Goal: Find specific page/section: Find specific page/section

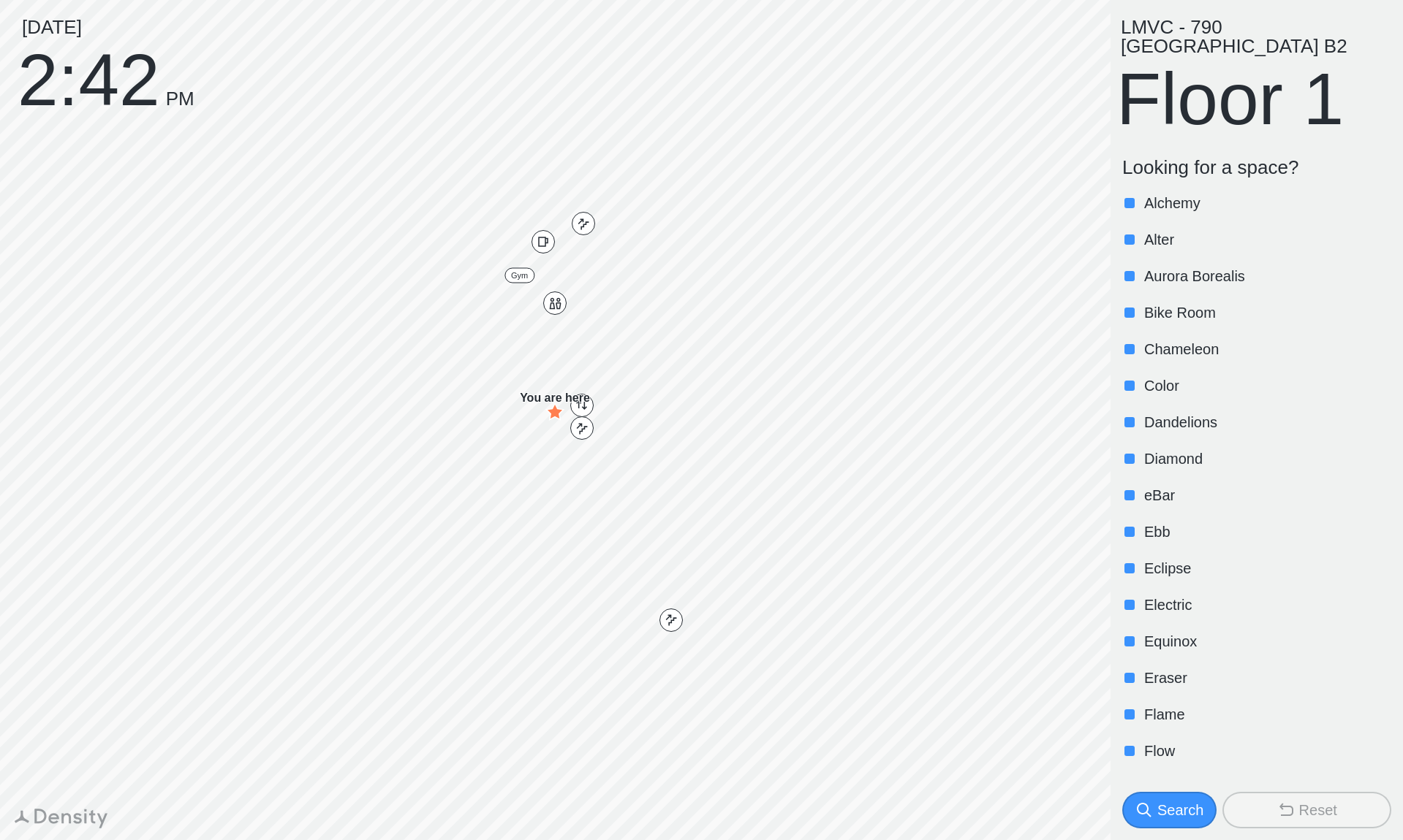
click at [1133, 271] on div at bounding box center [1128, 276] width 10 height 10
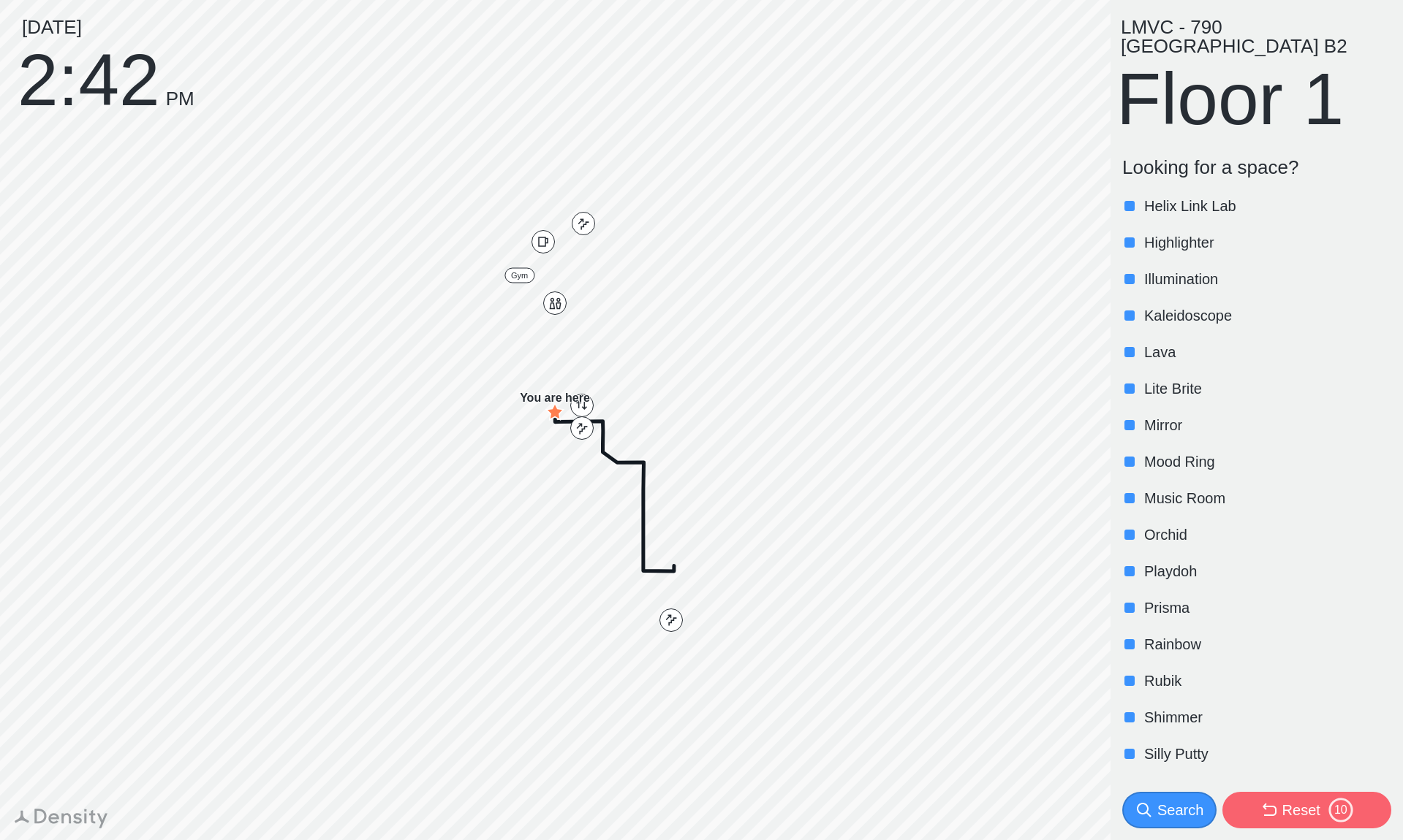
scroll to position [810, 0]
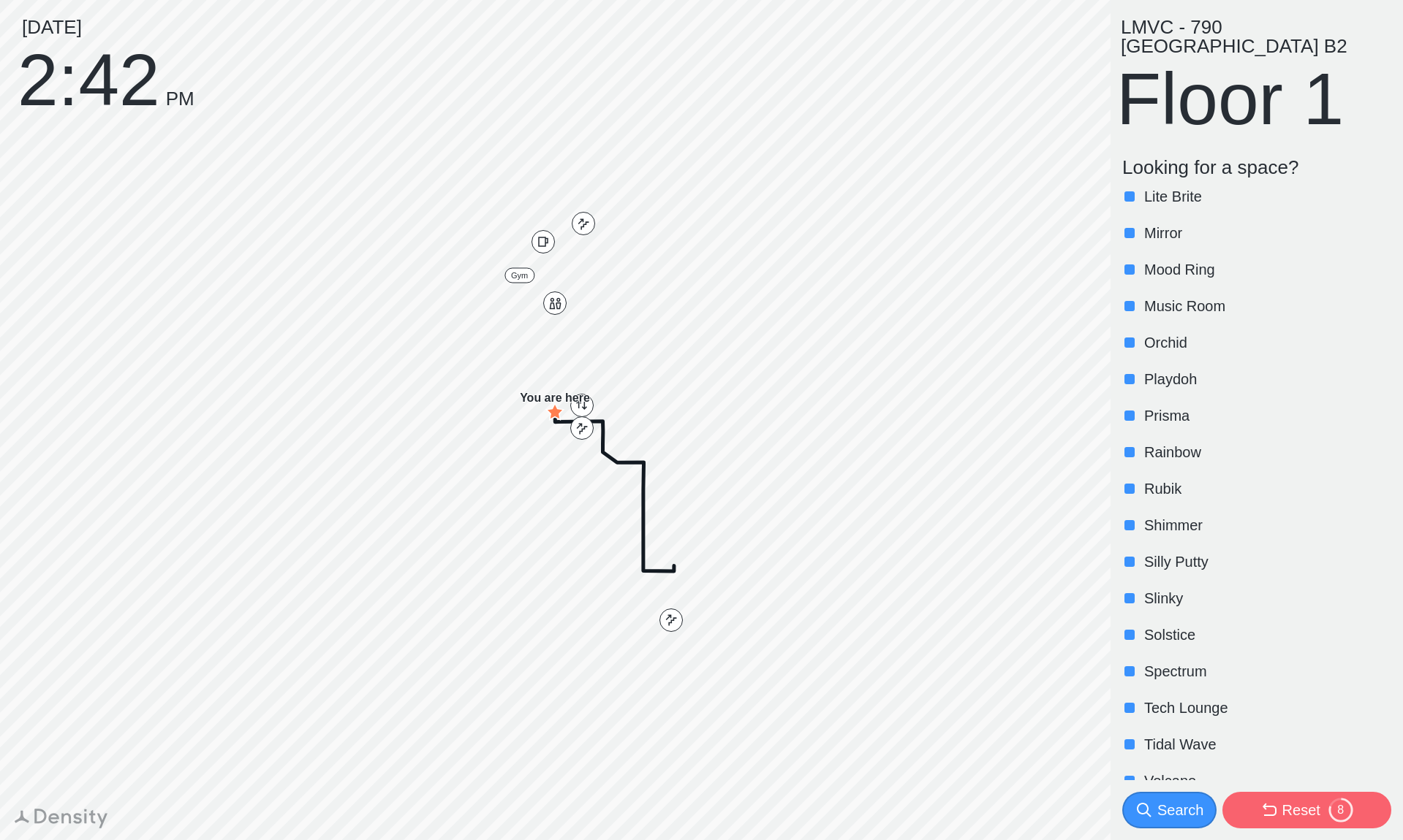
click at [1173, 662] on p "Spectrum" at bounding box center [1266, 672] width 244 height 21
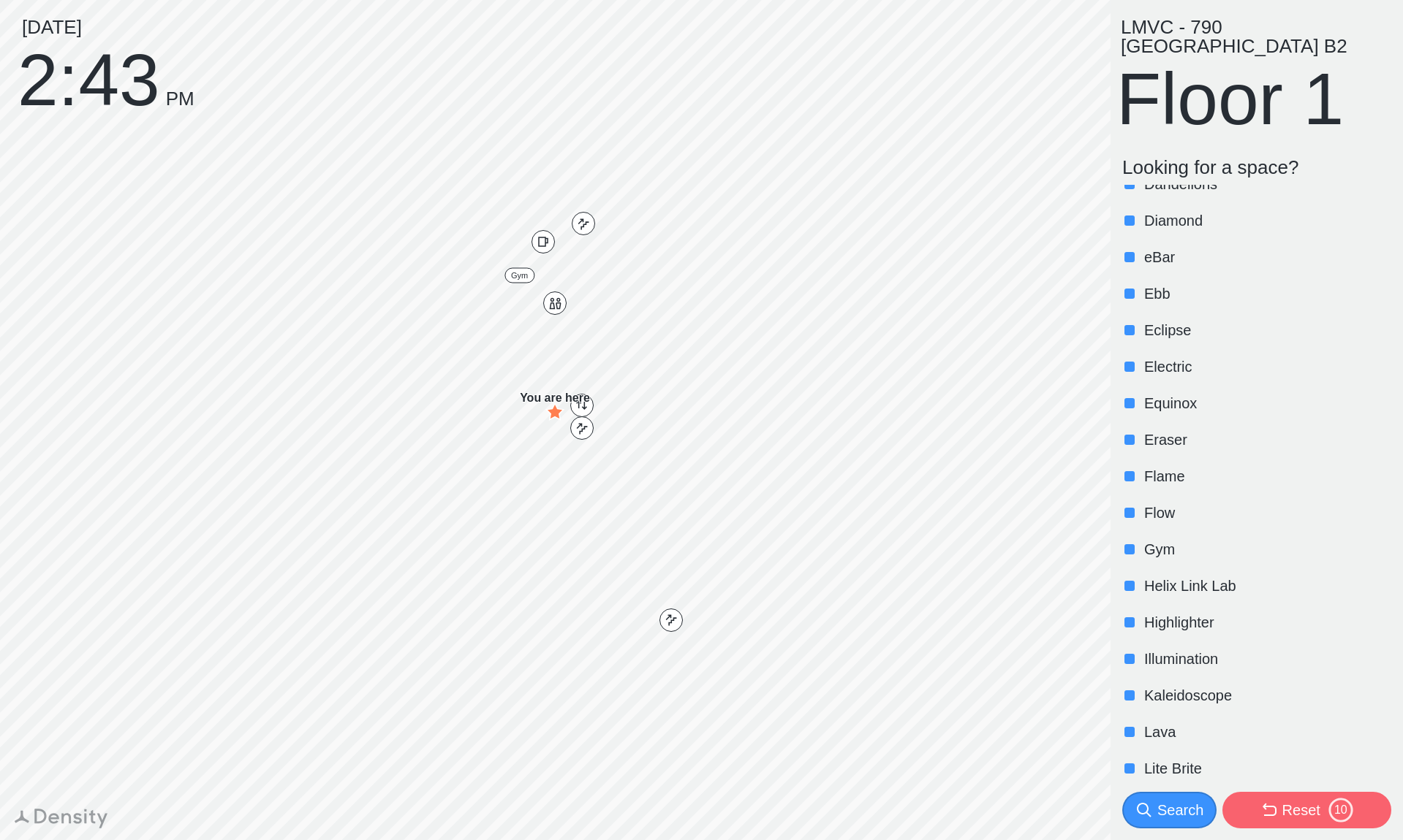
scroll to position [0, 0]
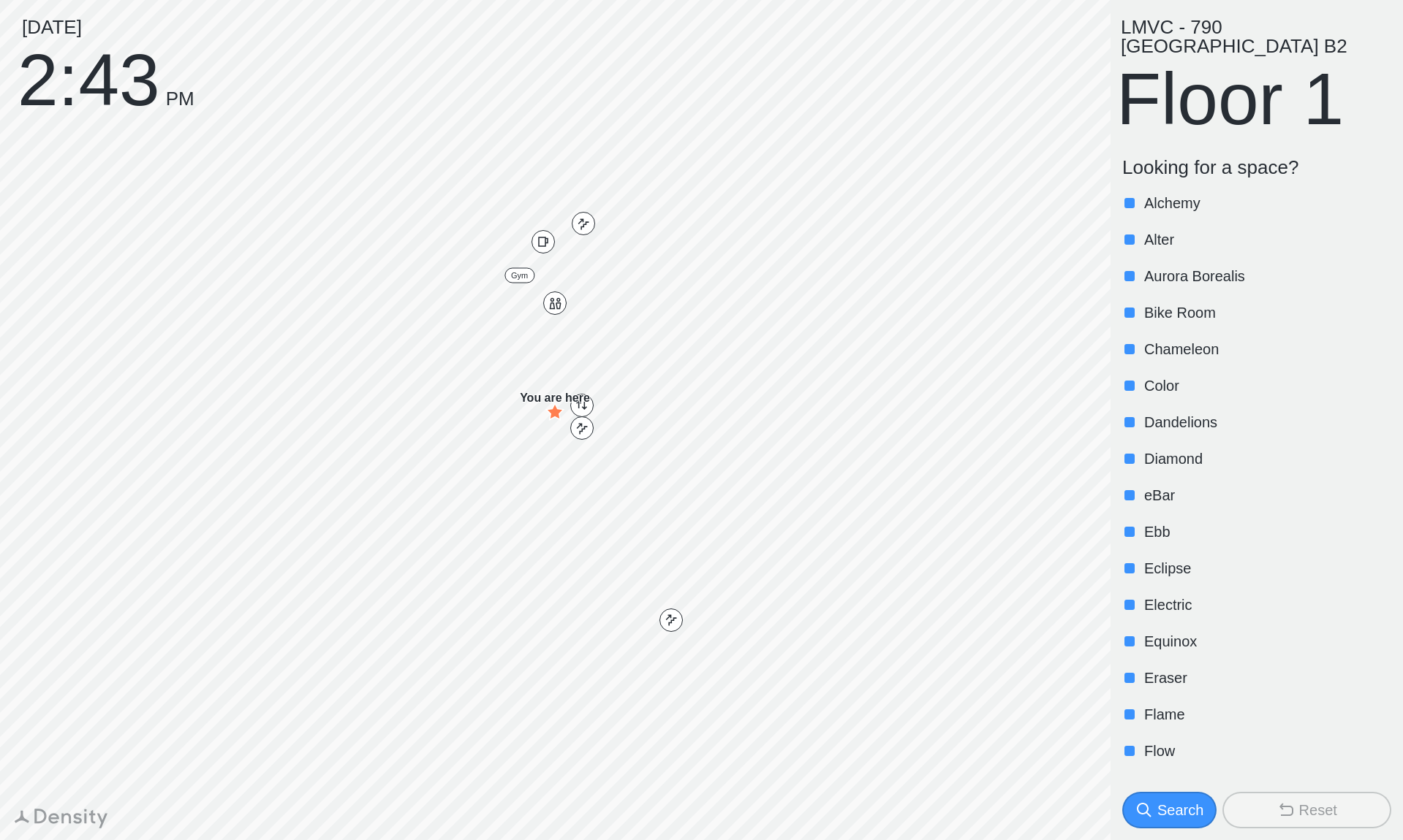
click at [1167, 193] on p "Alchemy" at bounding box center [1266, 203] width 244 height 21
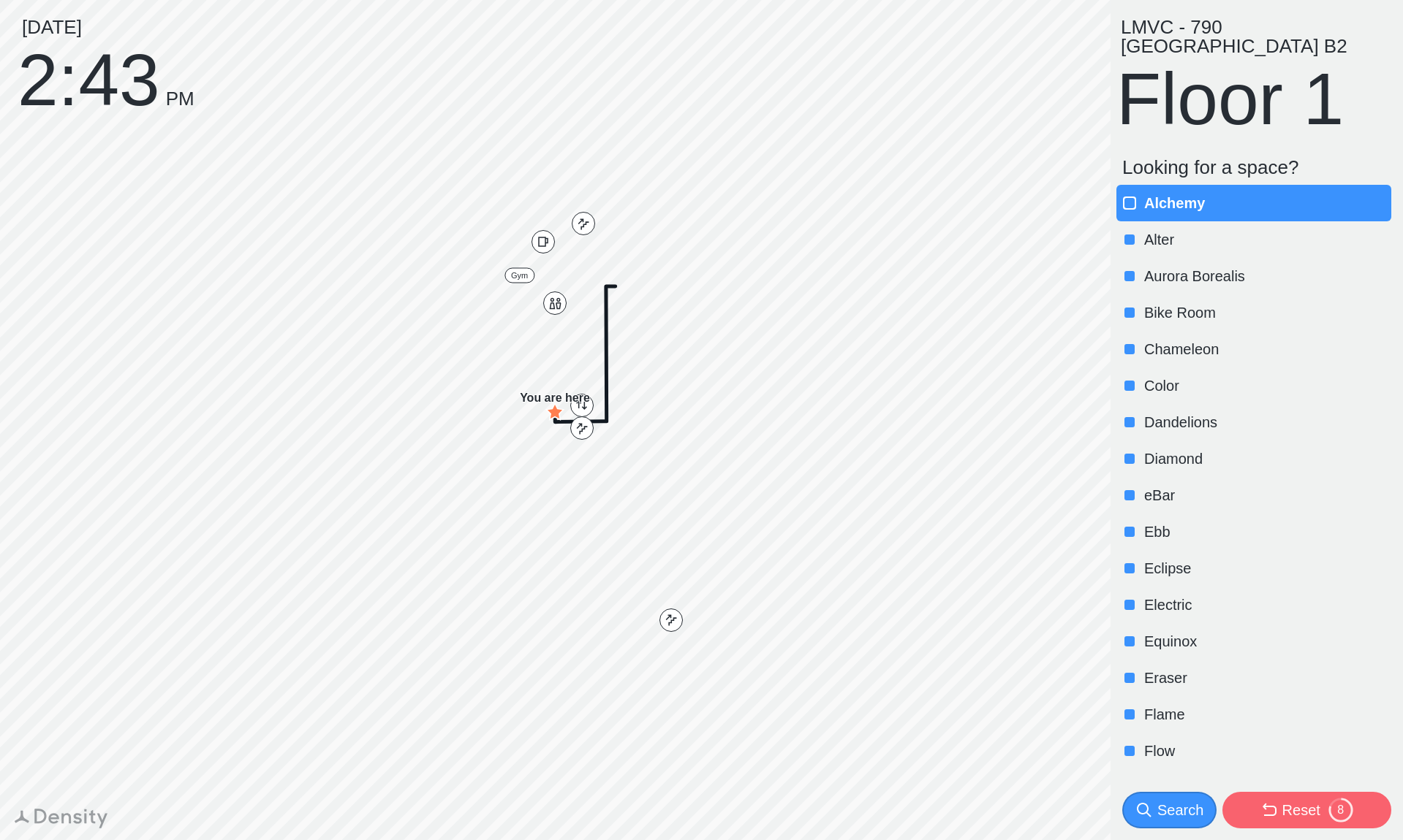
scroll to position [356, 0]
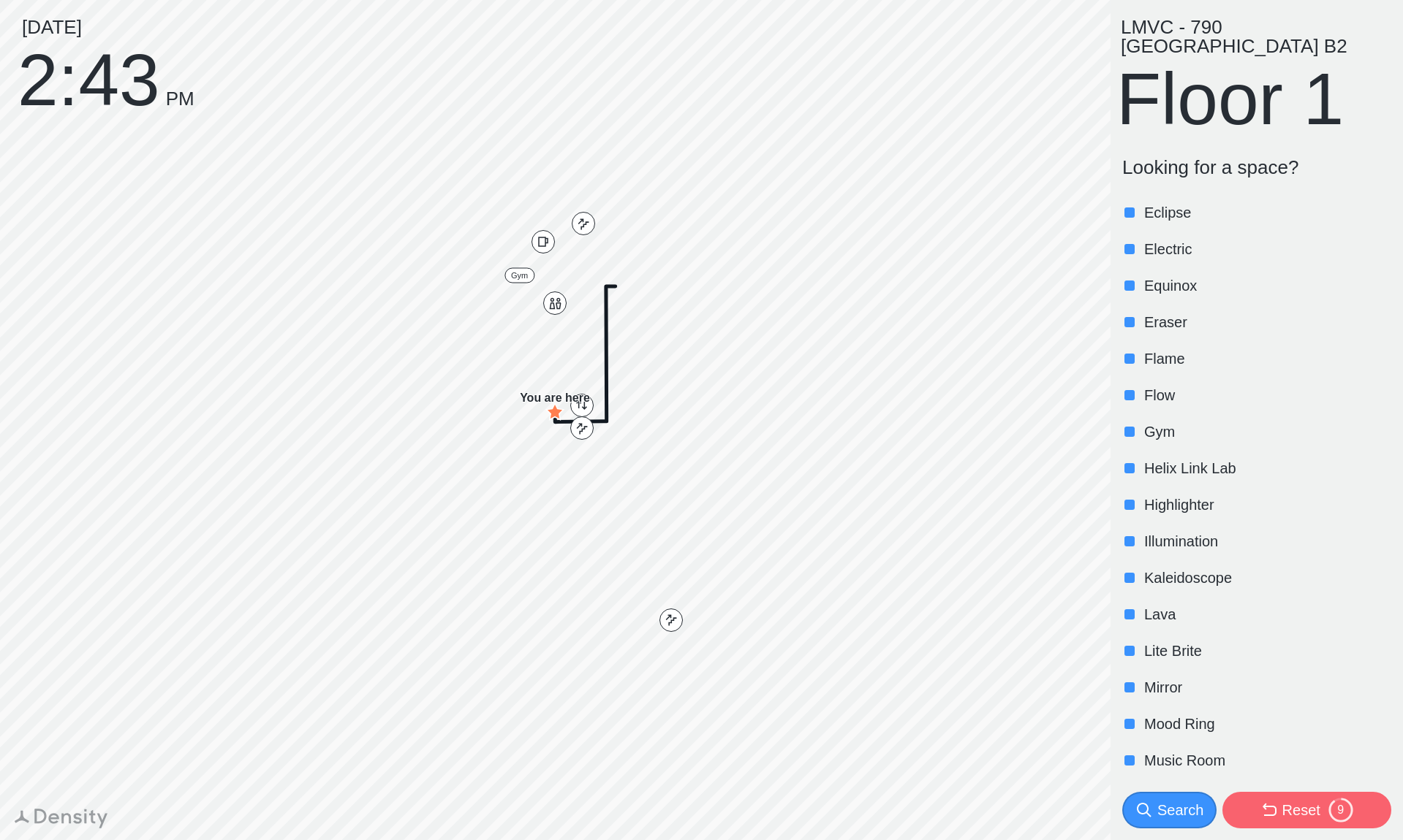
click at [1171, 531] on p "Illumination" at bounding box center [1266, 541] width 244 height 21
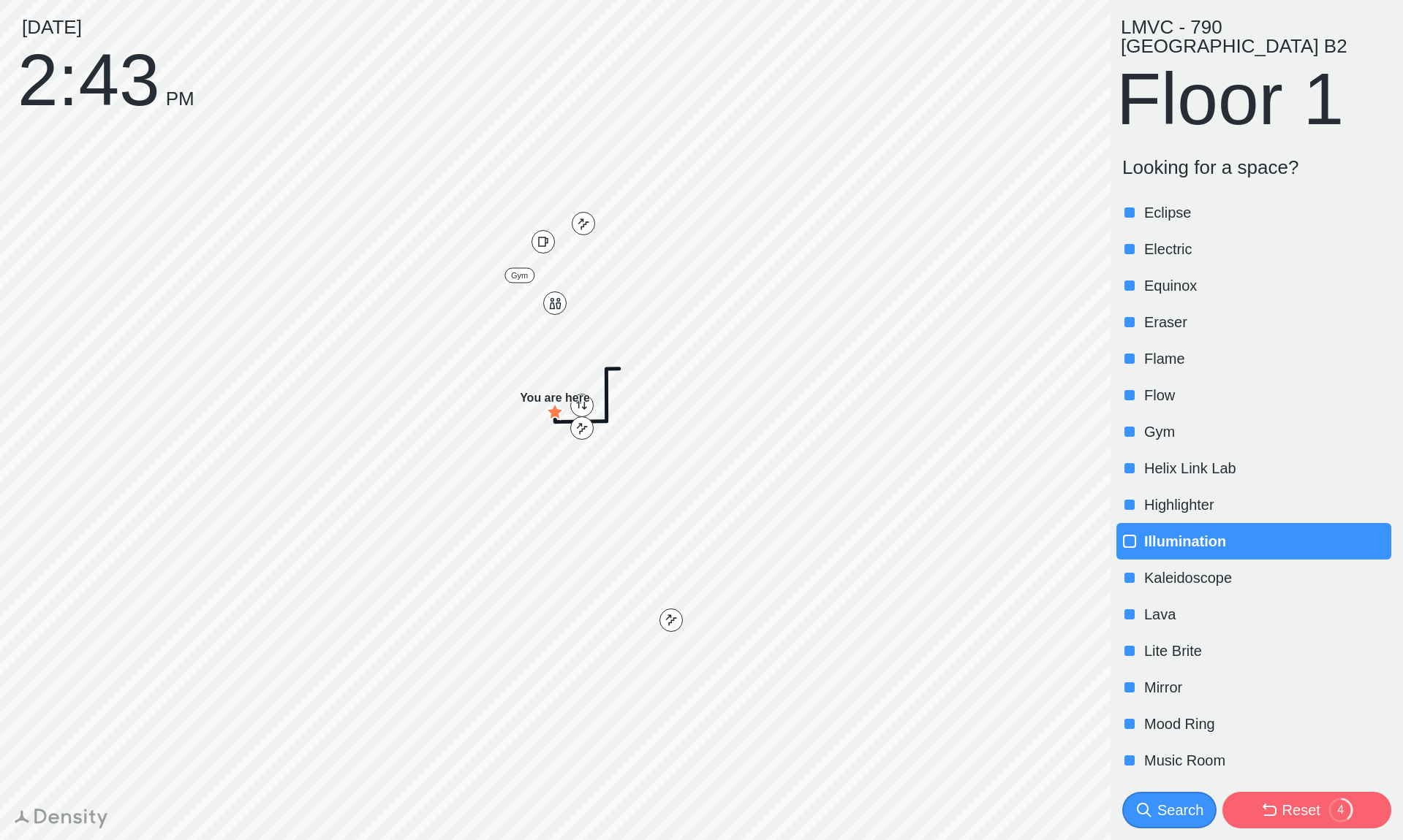
click at [1170, 811] on div "Search" at bounding box center [1180, 810] width 46 height 21
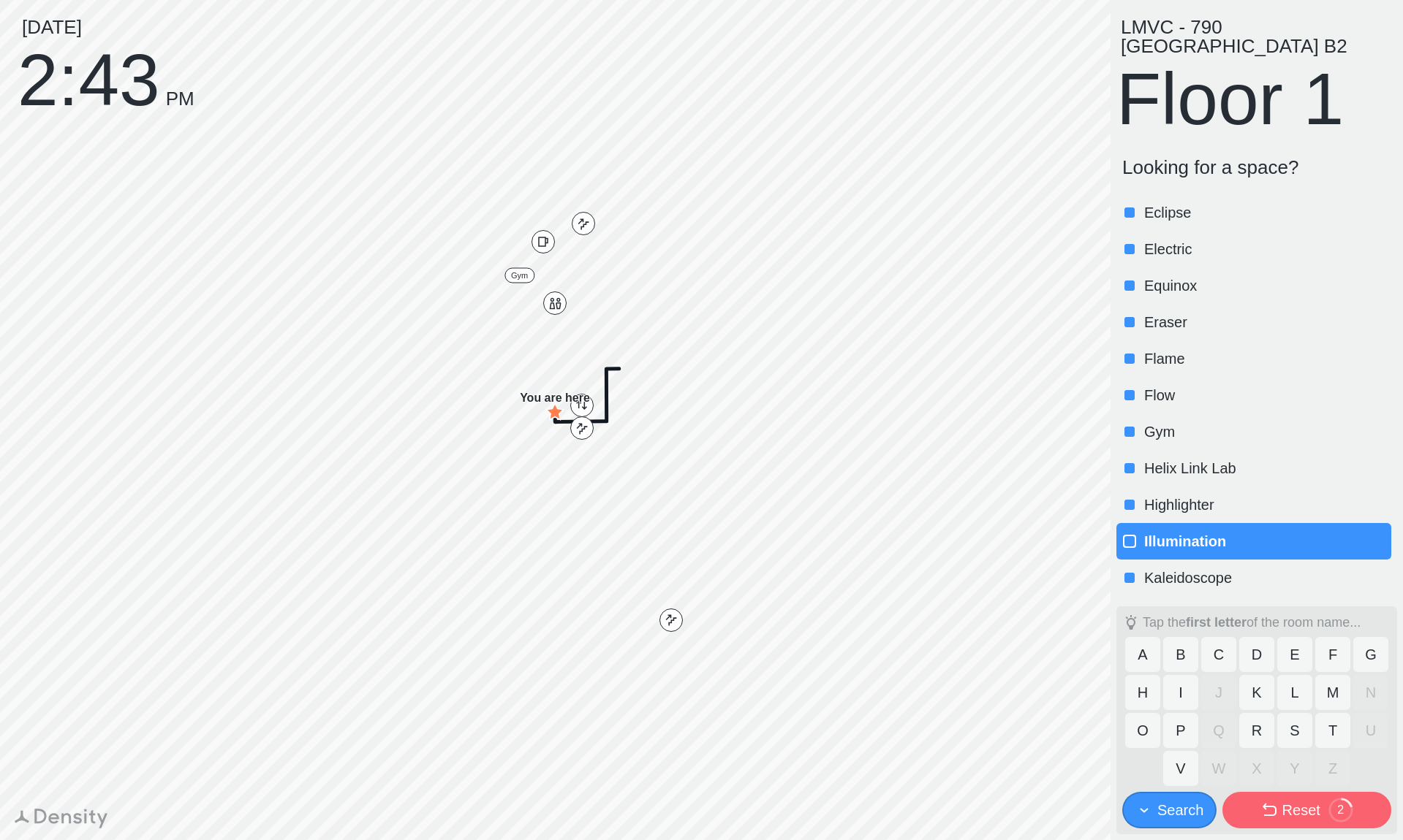
click at [1170, 811] on div "Search" at bounding box center [1180, 810] width 46 height 21
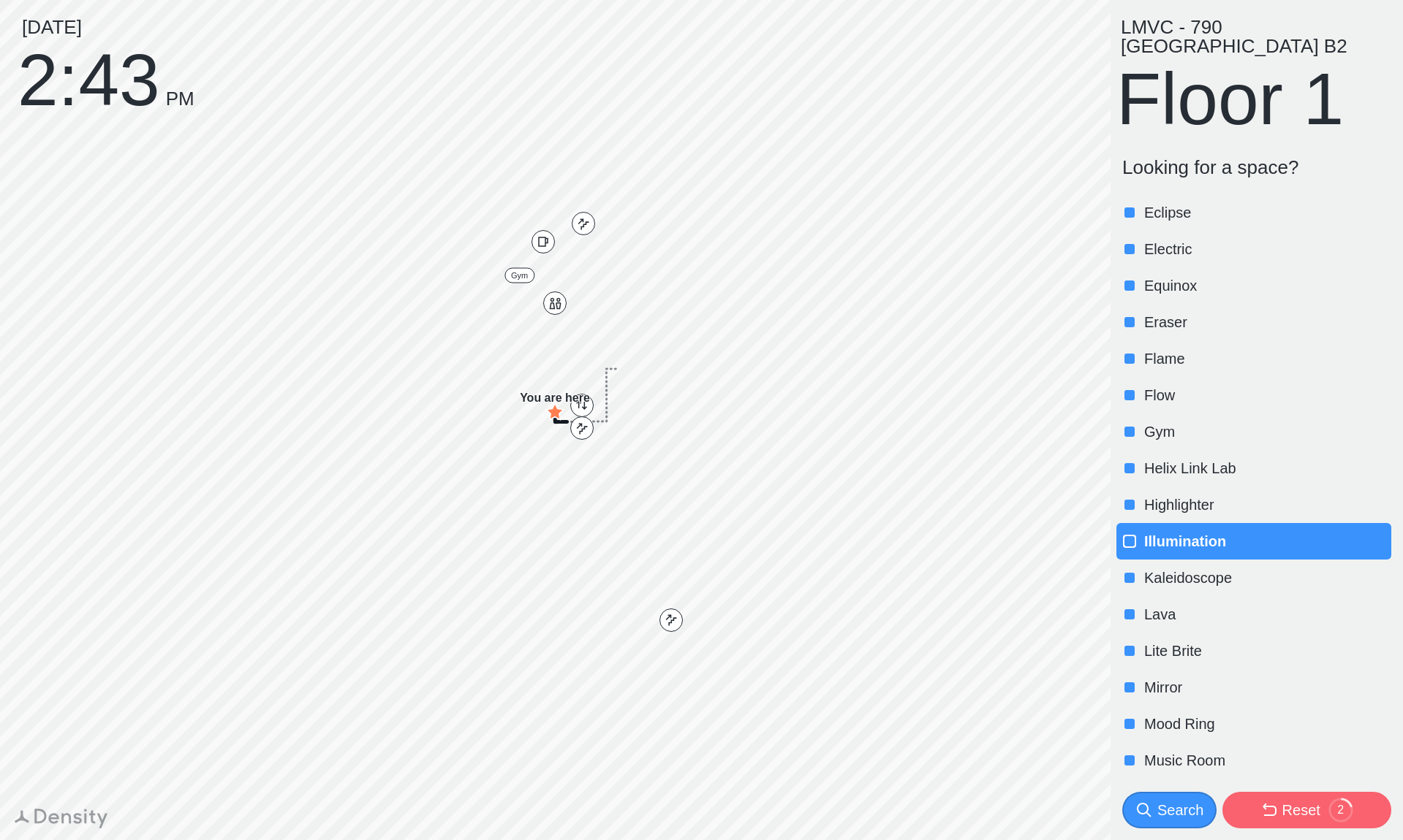
click at [1170, 811] on div "Search" at bounding box center [1180, 810] width 46 height 21
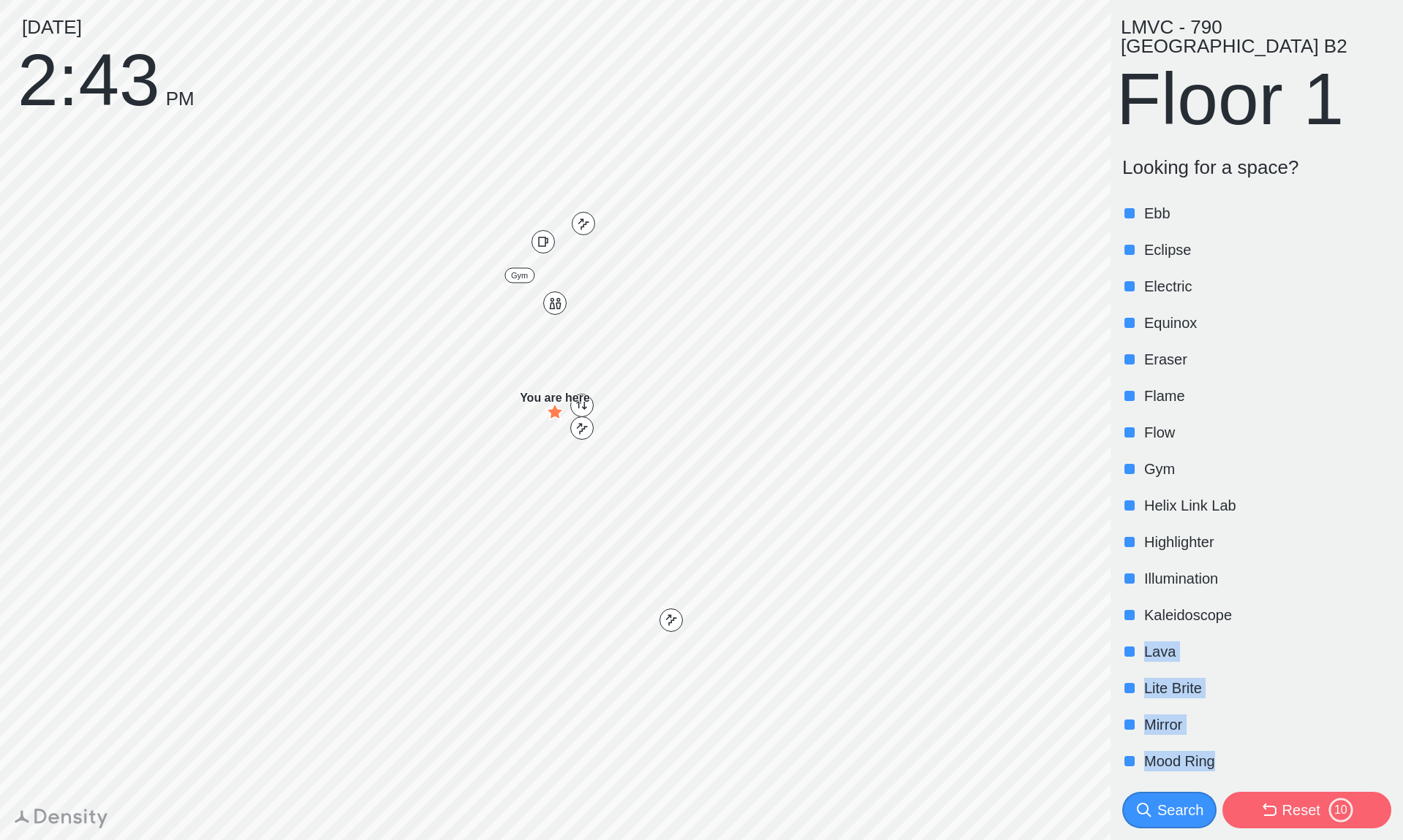
click at [1190, 727] on div "Alchemy Alter Aurora Borealis Bike Room Chameleon Color Dandelions Diamond eBar…" at bounding box center [1254, 579] width 274 height 1425
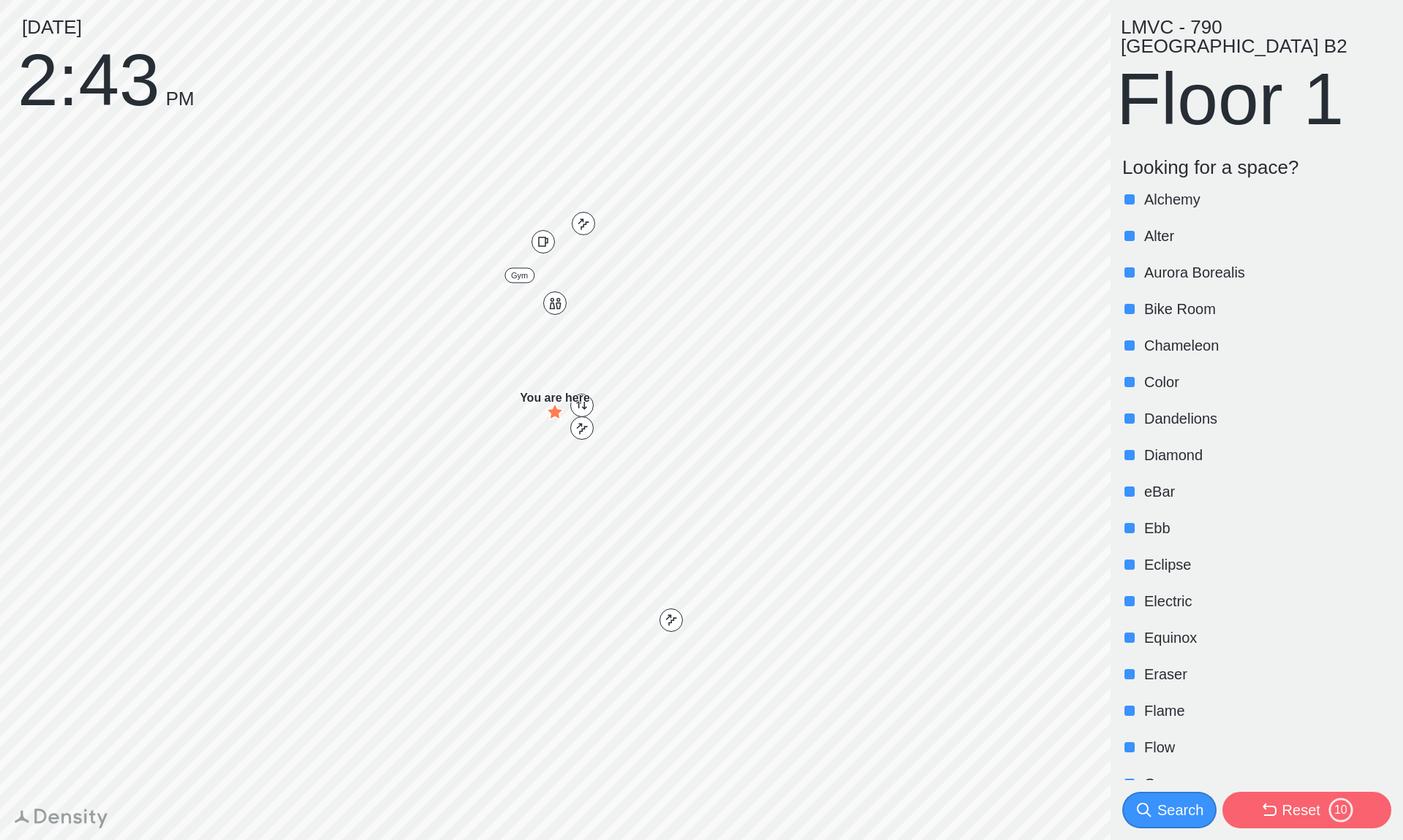
scroll to position [0, 0]
